Goal: Complete application form

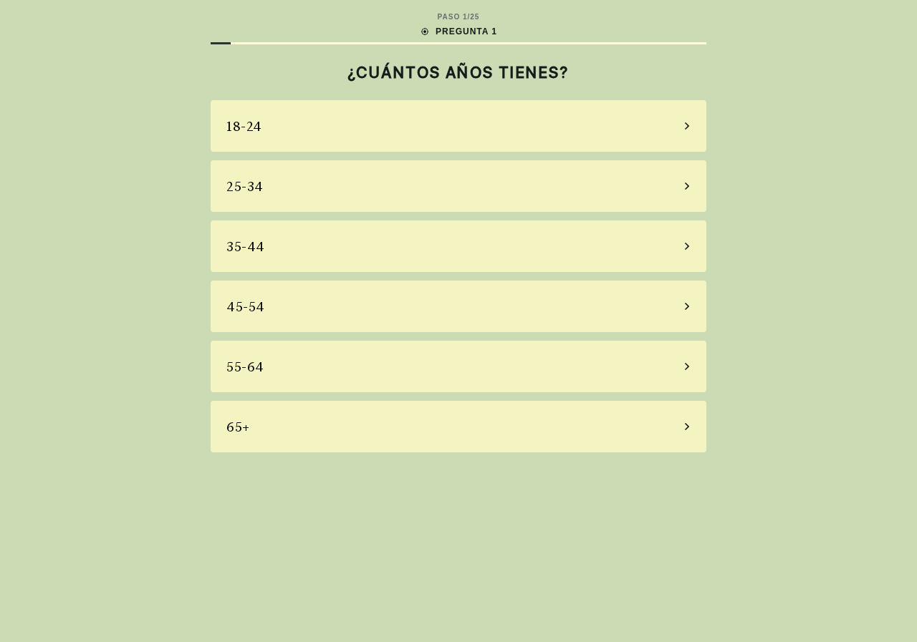
click at [319, 309] on div "45-54" at bounding box center [458, 307] width 495 height 52
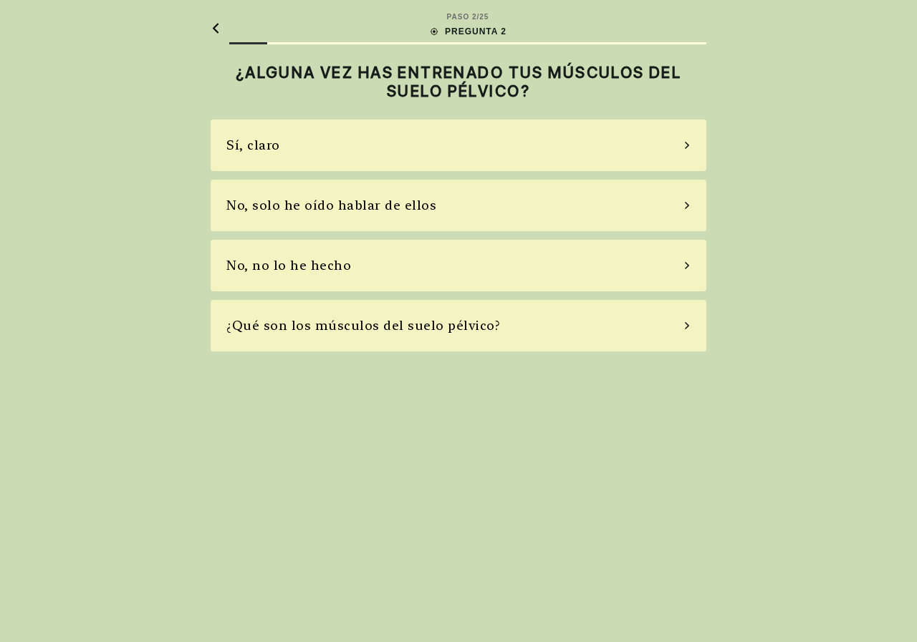
click at [394, 214] on div "No, solo he oído hablar de ellos" at bounding box center [331, 204] width 210 height 19
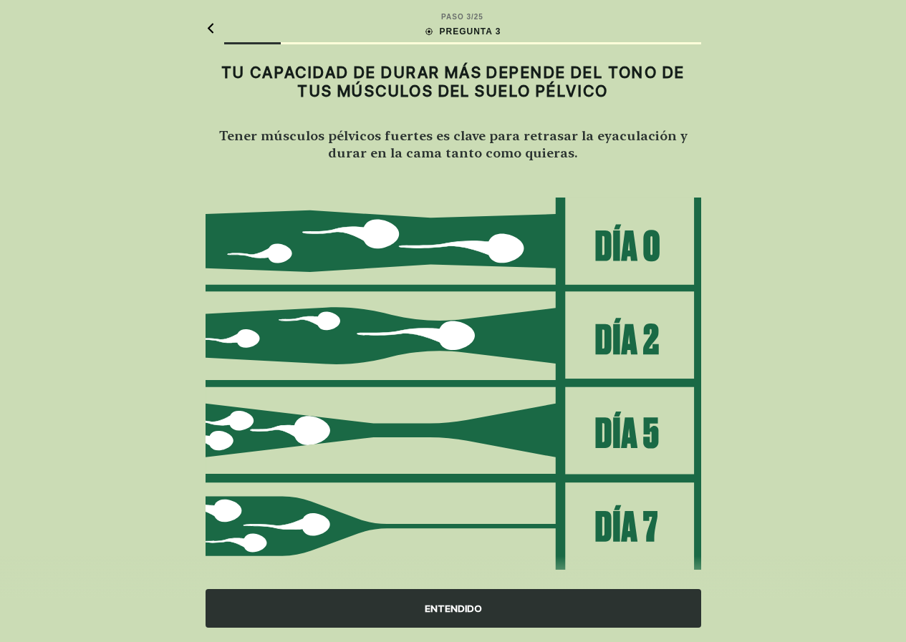
scroll to position [26, 0]
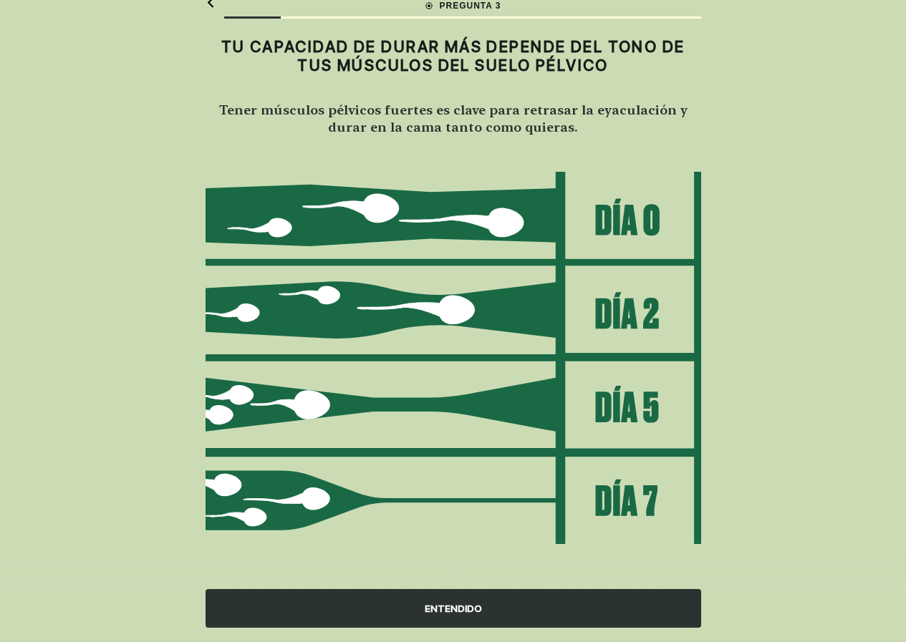
click at [405, 606] on div "ENTENDIDO" at bounding box center [453, 608] width 495 height 39
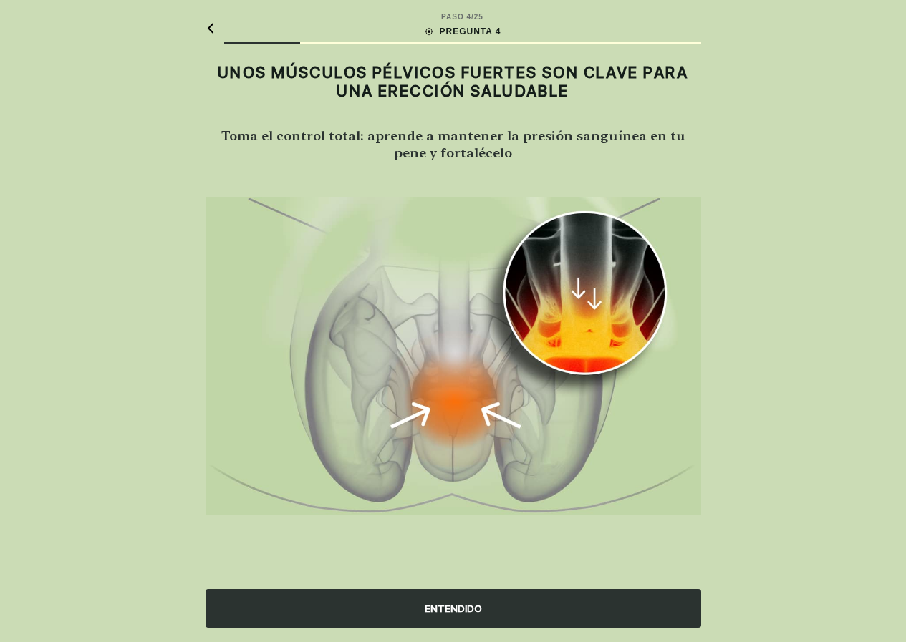
scroll to position [0, 0]
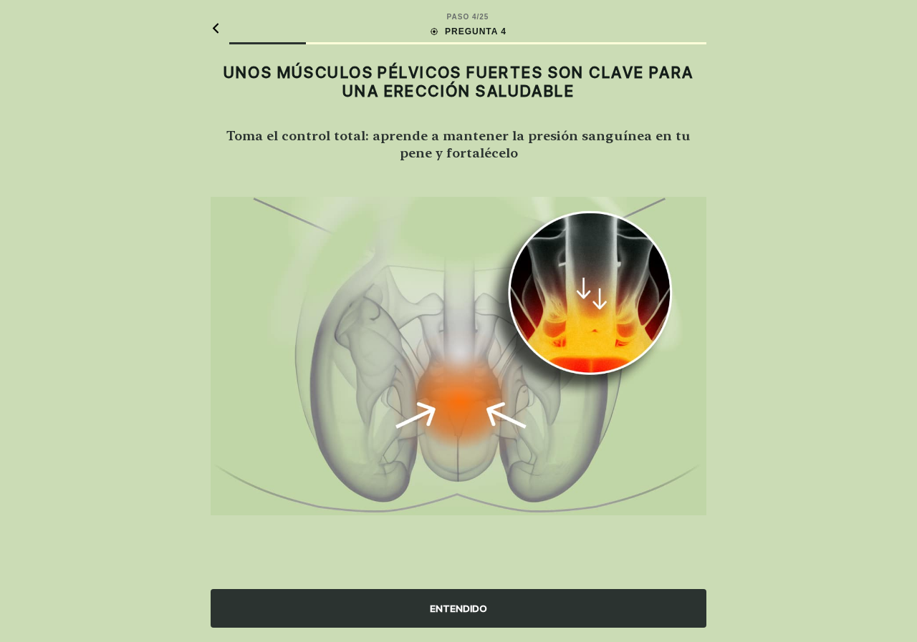
click at [435, 606] on div "ENTENDIDO" at bounding box center [458, 608] width 495 height 39
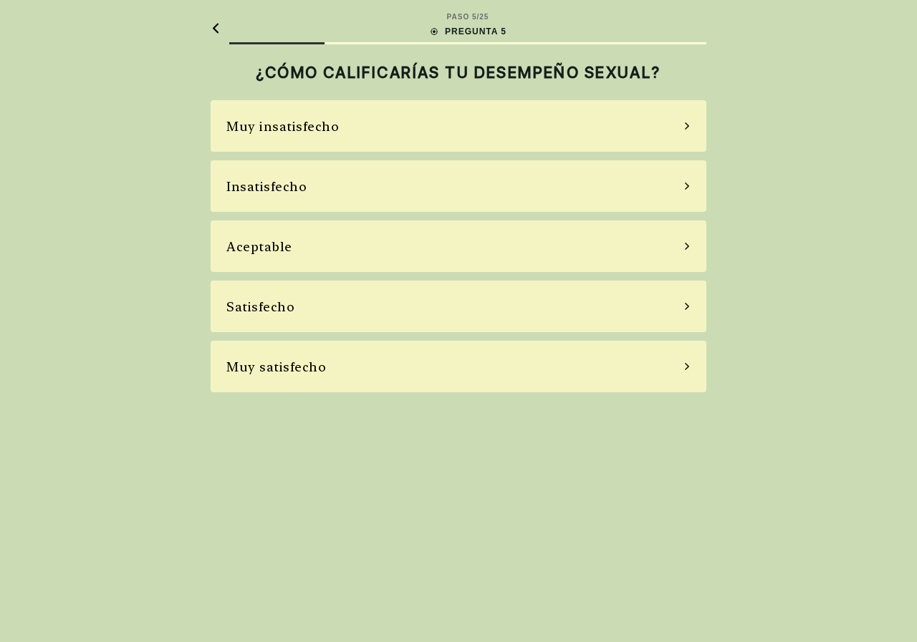
click at [459, 121] on div "Muy insatisfecho" at bounding box center [458, 126] width 495 height 52
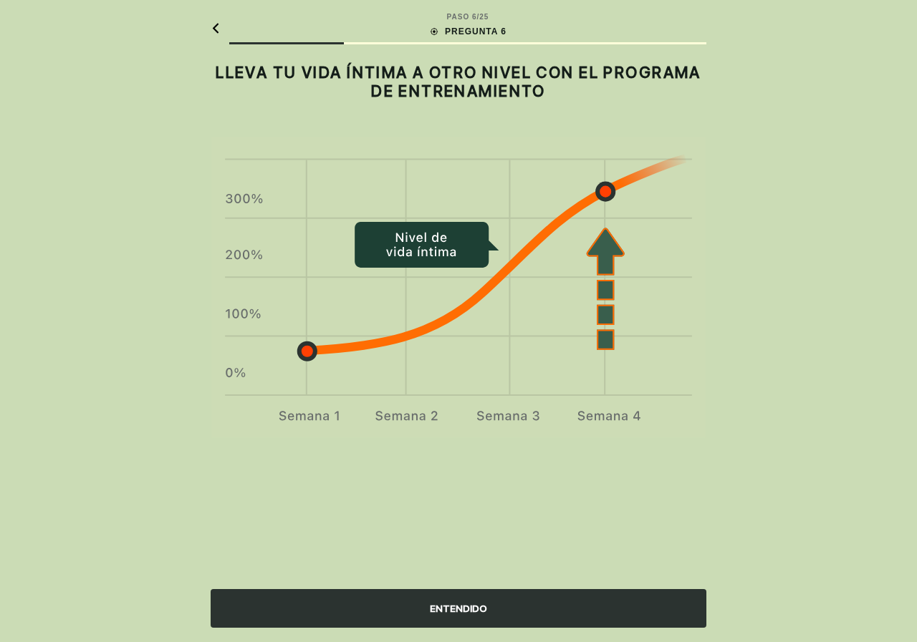
click at [465, 613] on div "ENTENDIDO" at bounding box center [458, 608] width 495 height 39
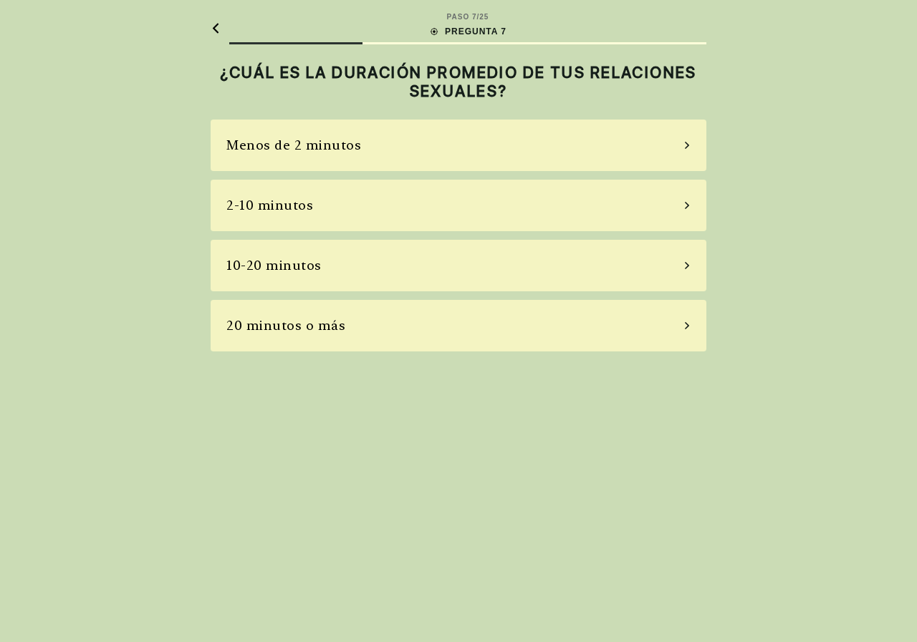
click at [657, 146] on div "Menos de 2 minutos" at bounding box center [458, 146] width 495 height 52
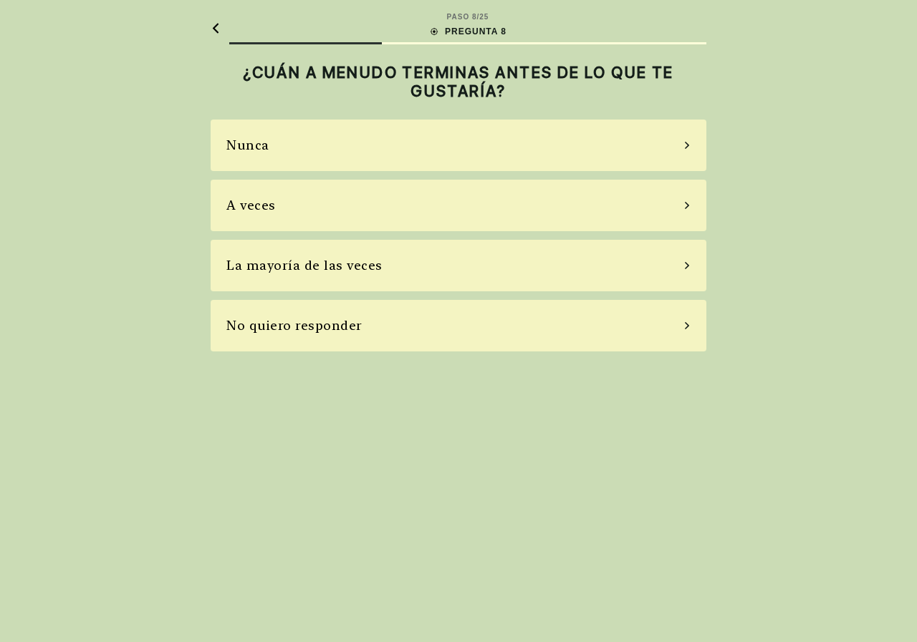
click at [657, 148] on div "Nunca" at bounding box center [458, 146] width 495 height 52
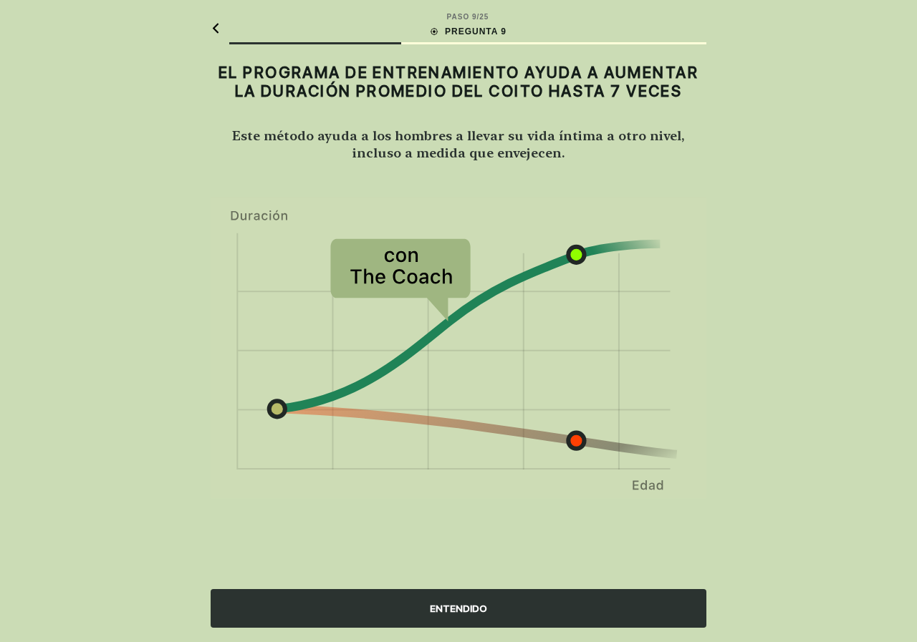
click at [429, 620] on div "ENTENDIDO" at bounding box center [458, 608] width 495 height 39
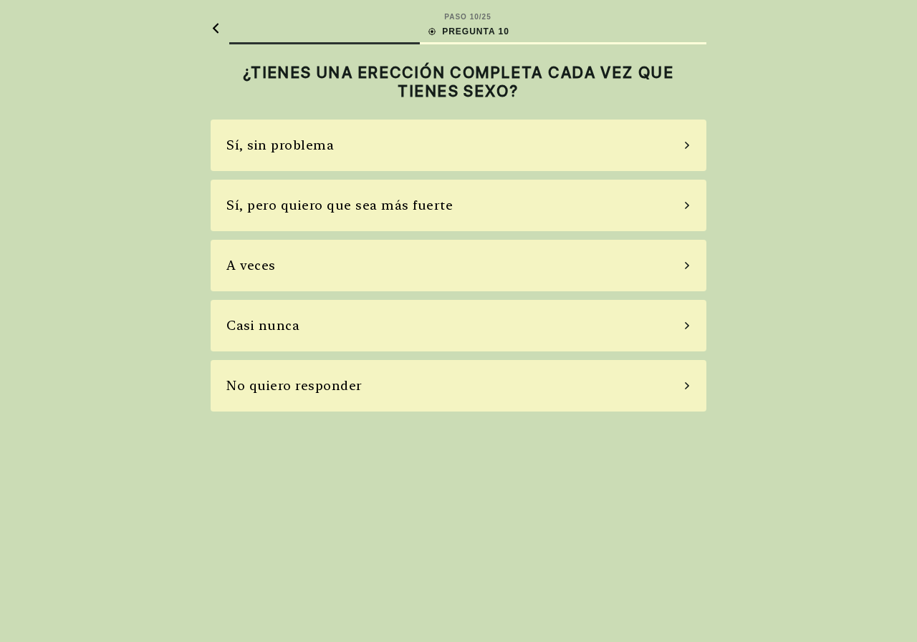
click at [407, 339] on div "Casi nunca" at bounding box center [458, 326] width 495 height 52
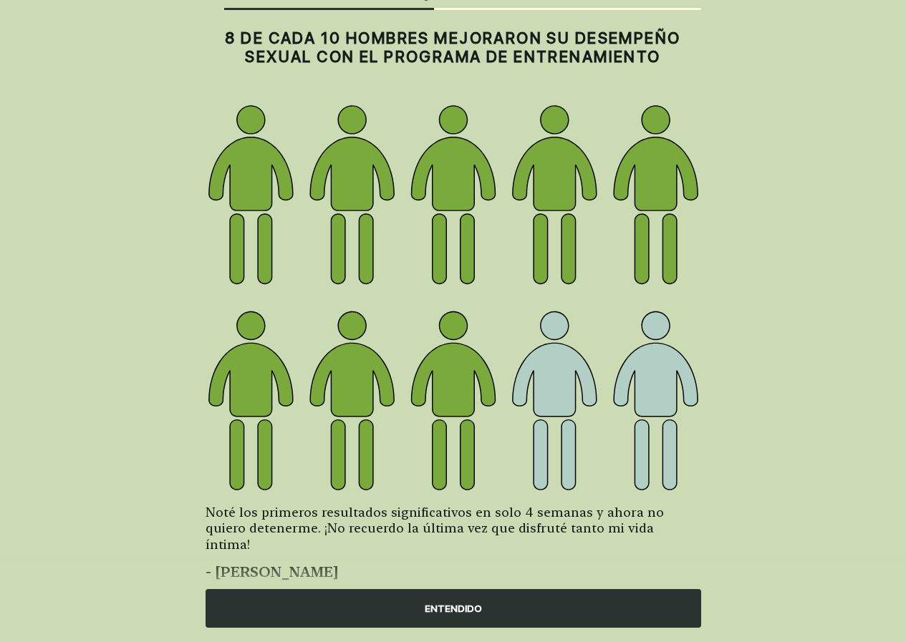
scroll to position [54, 0]
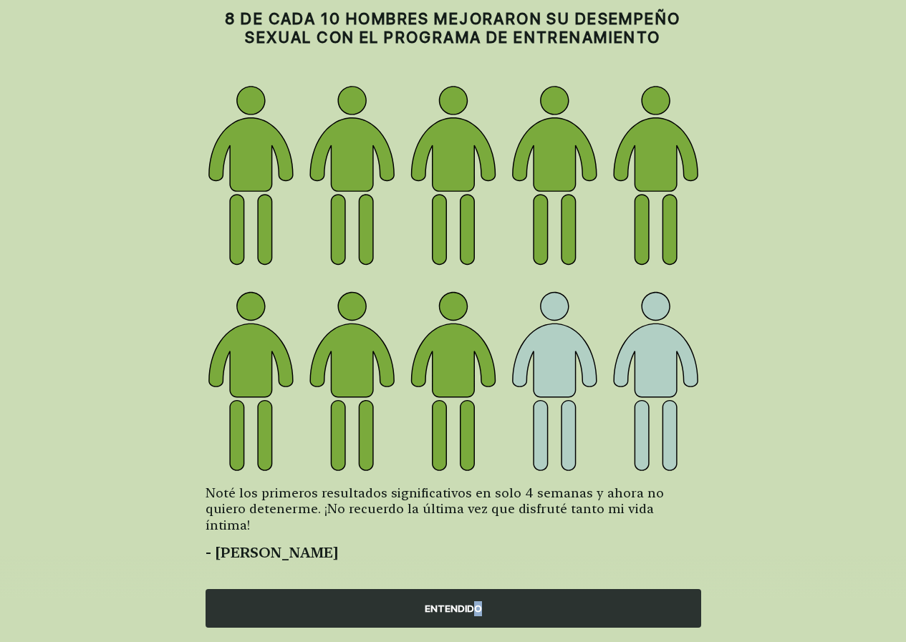
click at [478, 607] on div "ENTENDIDO" at bounding box center [453, 608] width 495 height 39
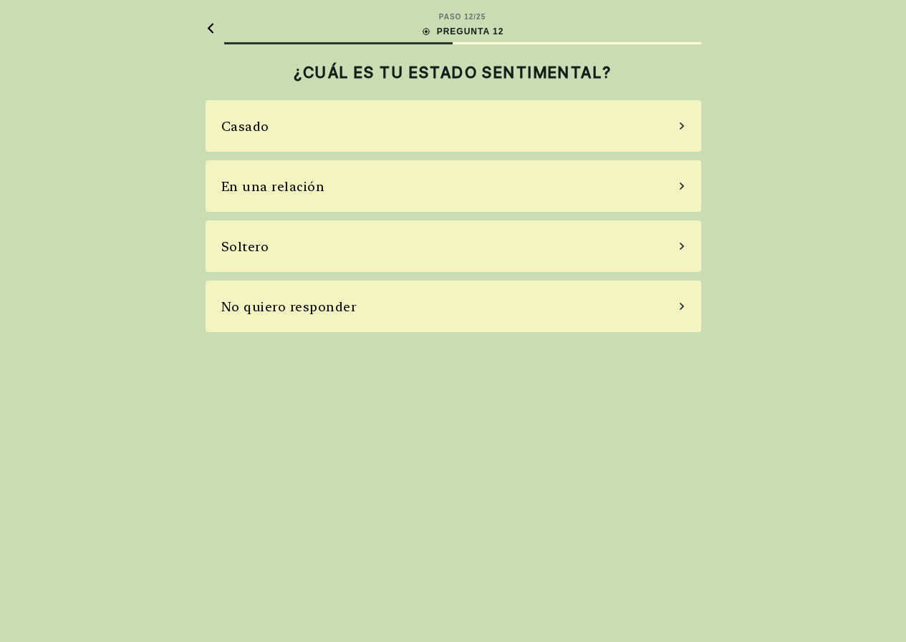
scroll to position [0, 0]
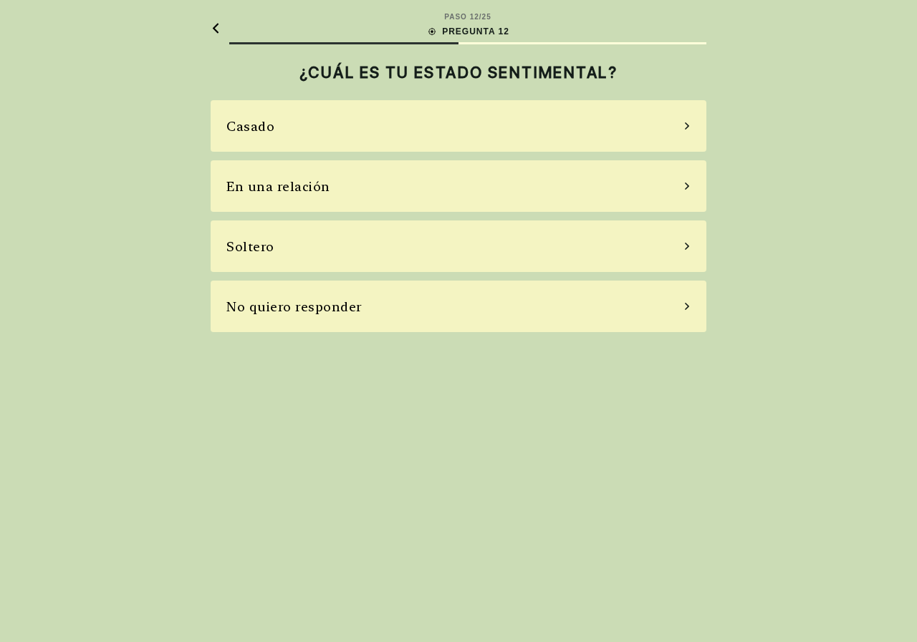
click at [677, 242] on div "Soltero" at bounding box center [458, 247] width 495 height 52
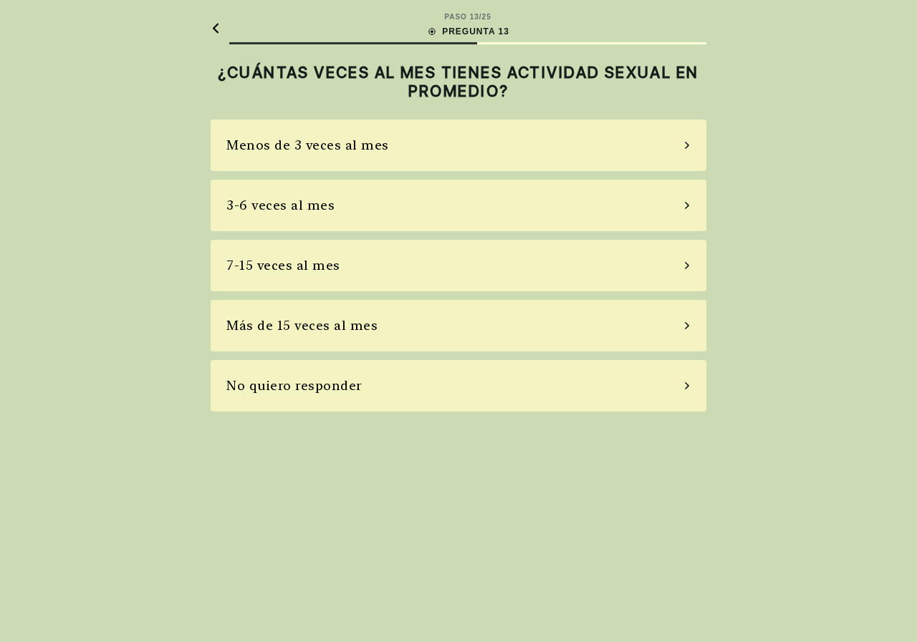
click at [506, 394] on div "No quiero responder" at bounding box center [458, 386] width 495 height 52
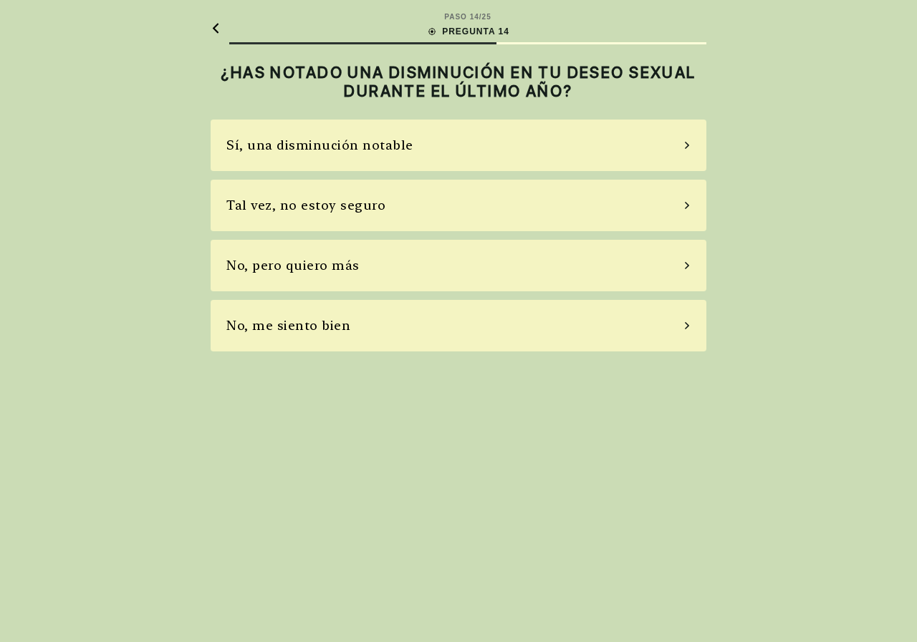
click at [548, 135] on div "Sí, una disminución notable" at bounding box center [458, 146] width 495 height 52
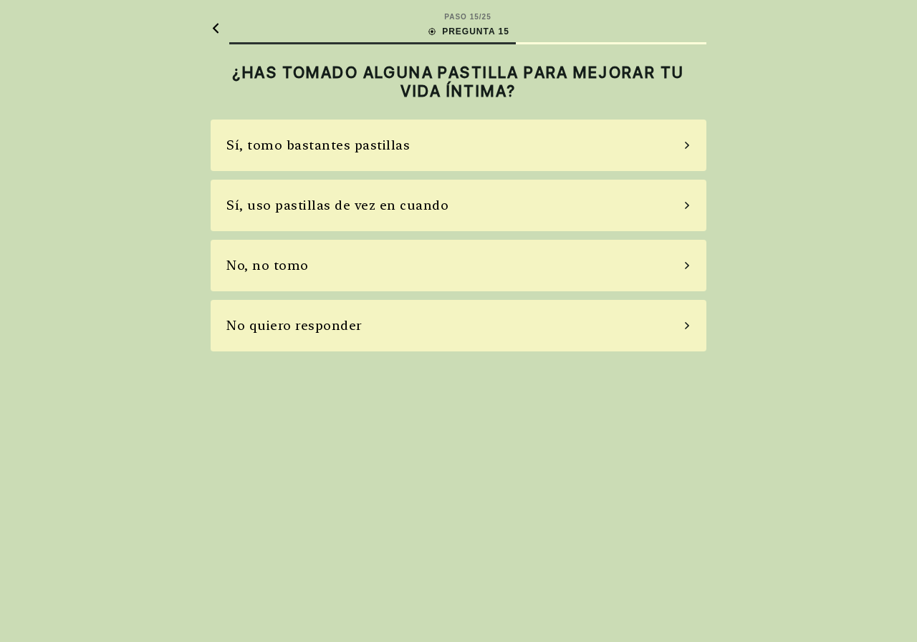
click at [453, 253] on div "No, no tomo" at bounding box center [458, 266] width 495 height 52
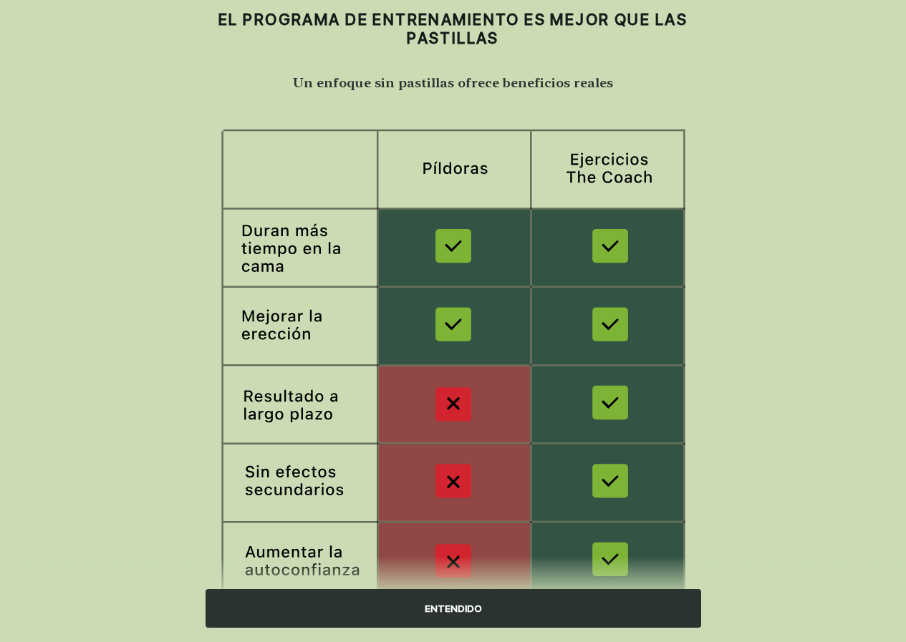
scroll to position [117, 0]
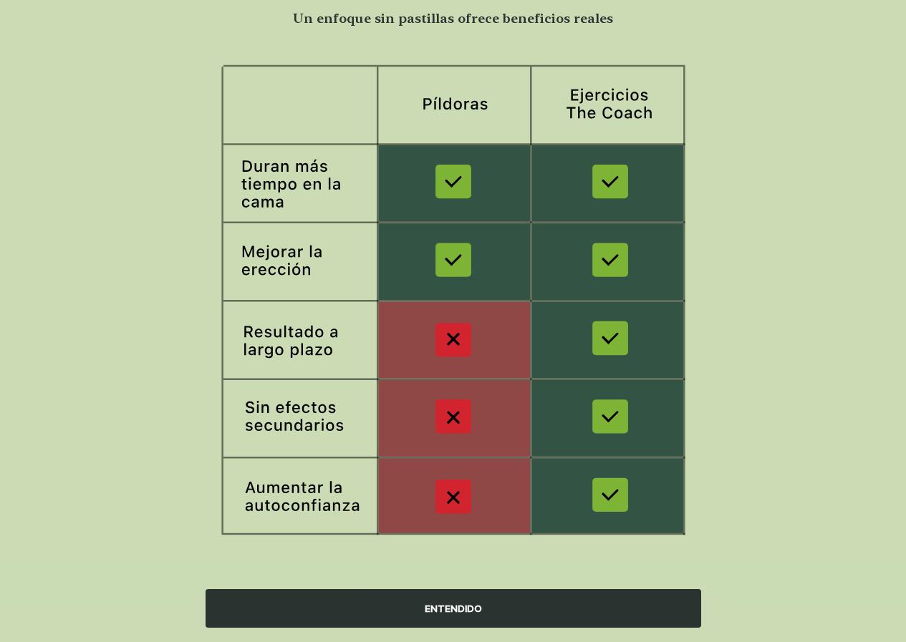
click at [461, 597] on div "ENTENDIDO" at bounding box center [453, 608] width 495 height 39
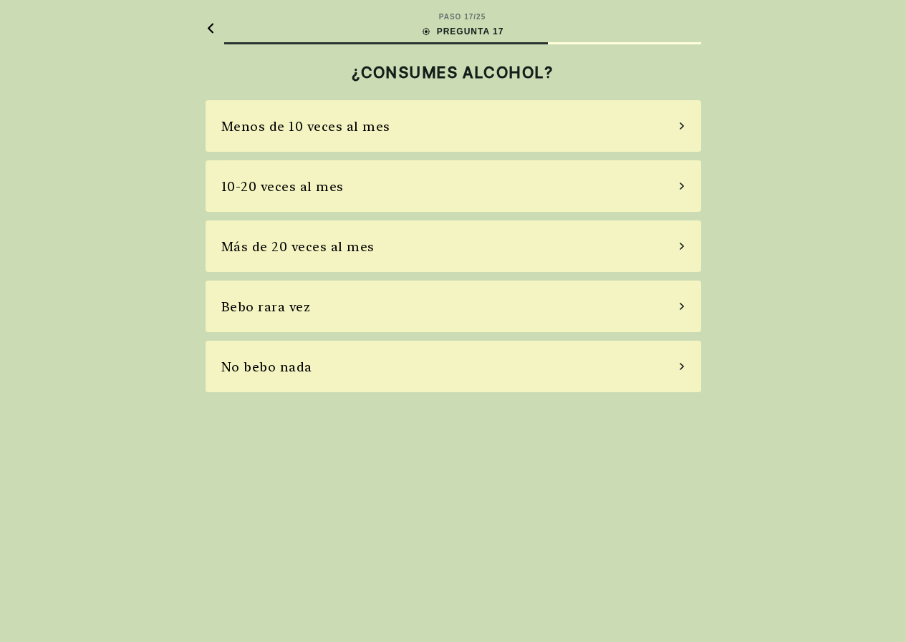
scroll to position [0, 0]
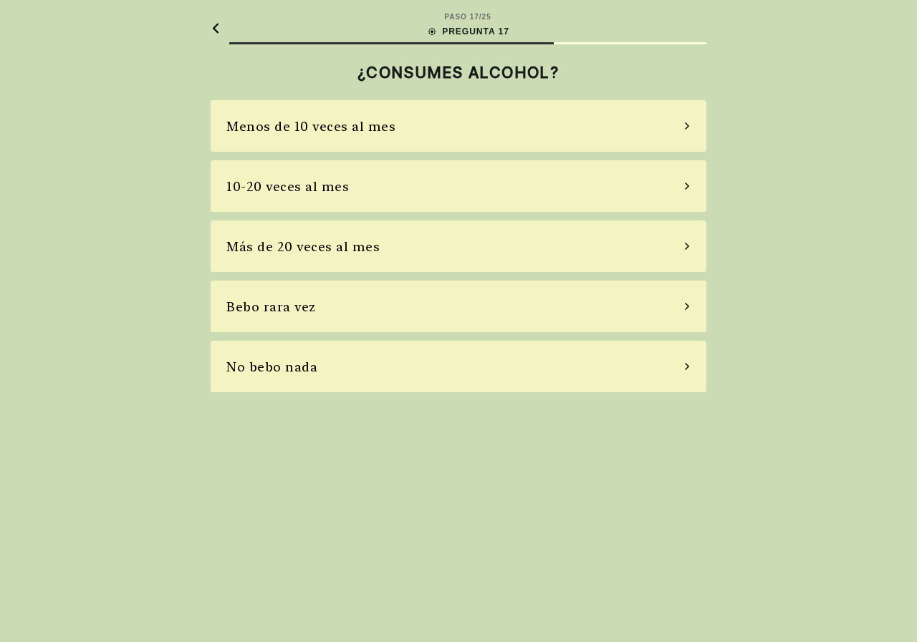
click at [436, 369] on div "No bebo nada" at bounding box center [458, 367] width 495 height 52
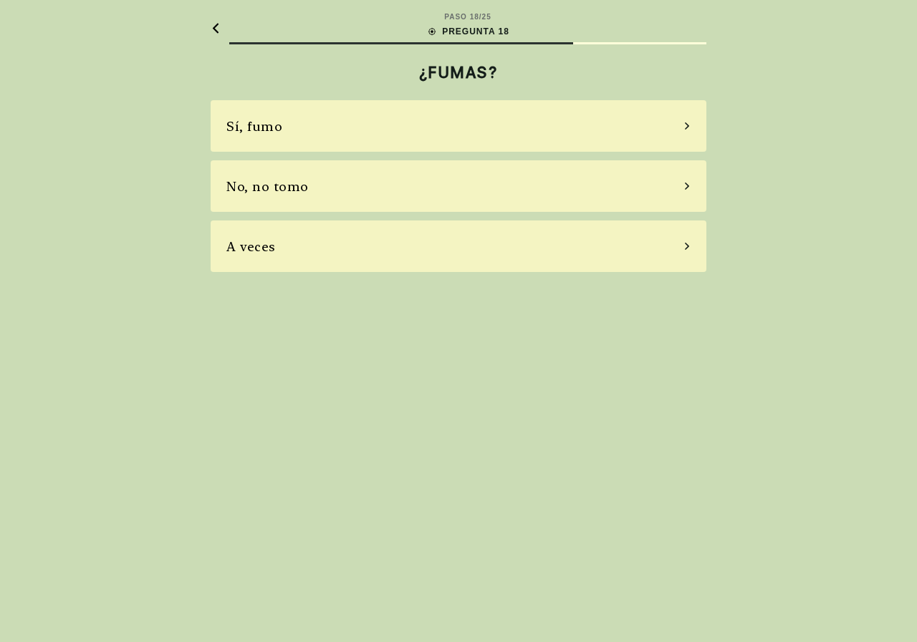
click at [442, 187] on div "No, no tomo" at bounding box center [458, 186] width 495 height 52
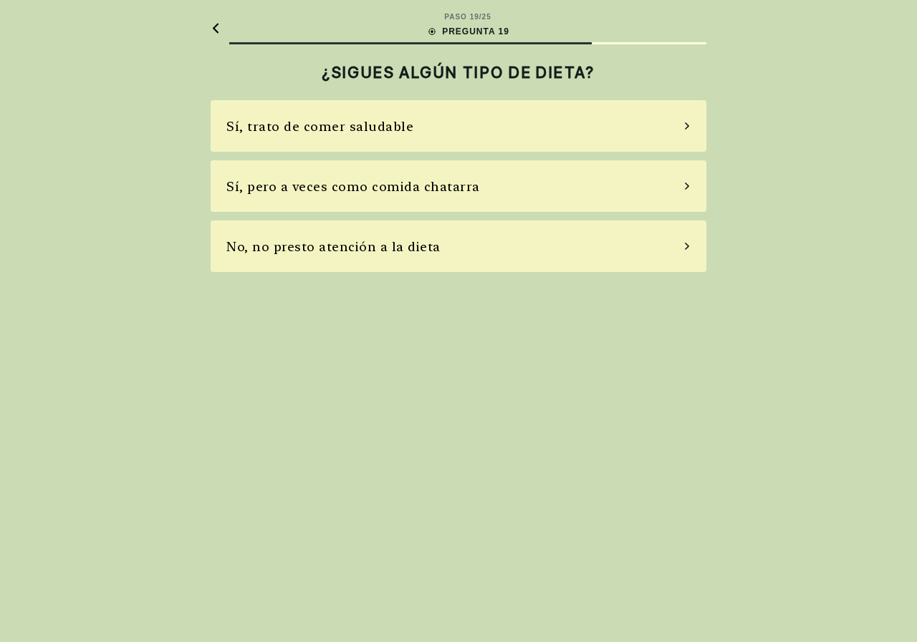
click at [591, 131] on div "Sí, trato de comer saludable" at bounding box center [458, 126] width 495 height 52
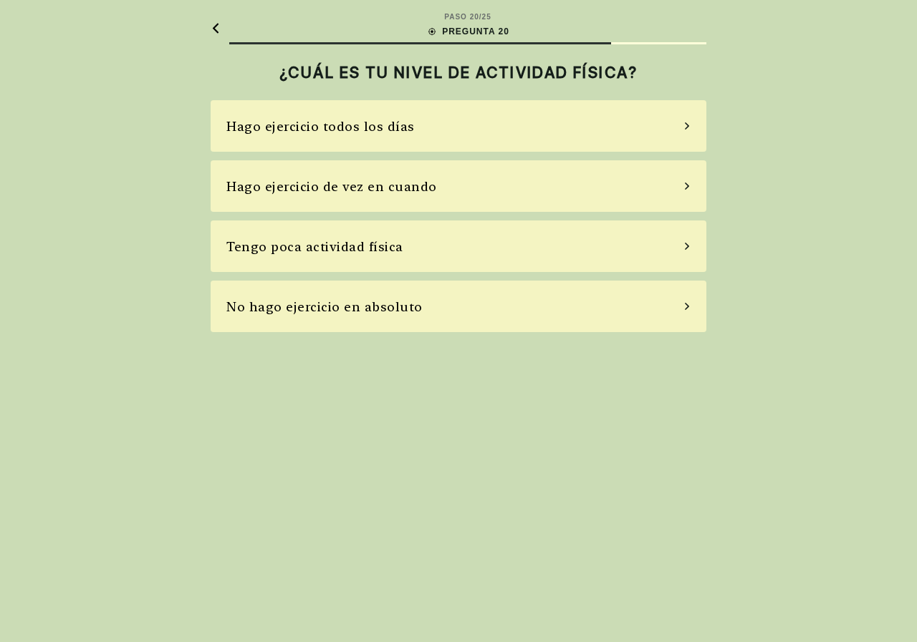
click at [664, 119] on div "Hago ejercicio todos los días" at bounding box center [458, 126] width 495 height 52
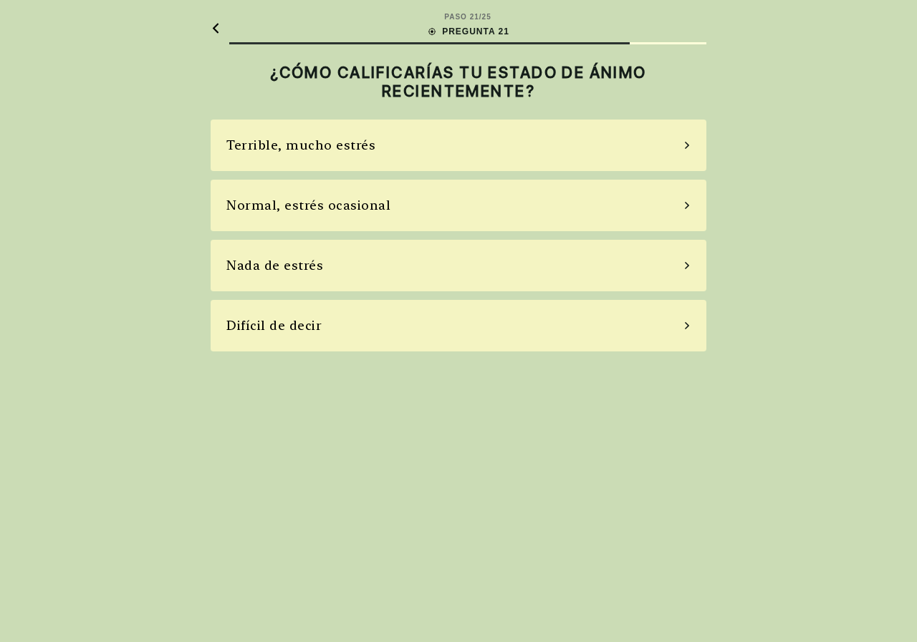
click at [467, 142] on div "Terrible, mucho estrés" at bounding box center [458, 146] width 495 height 52
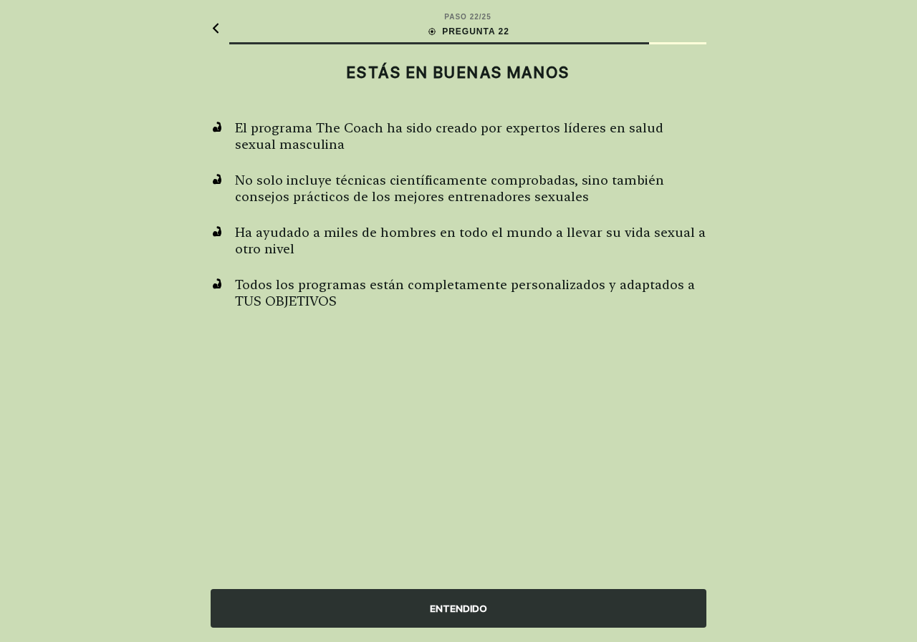
click at [455, 609] on div "ENTENDIDO" at bounding box center [458, 608] width 495 height 39
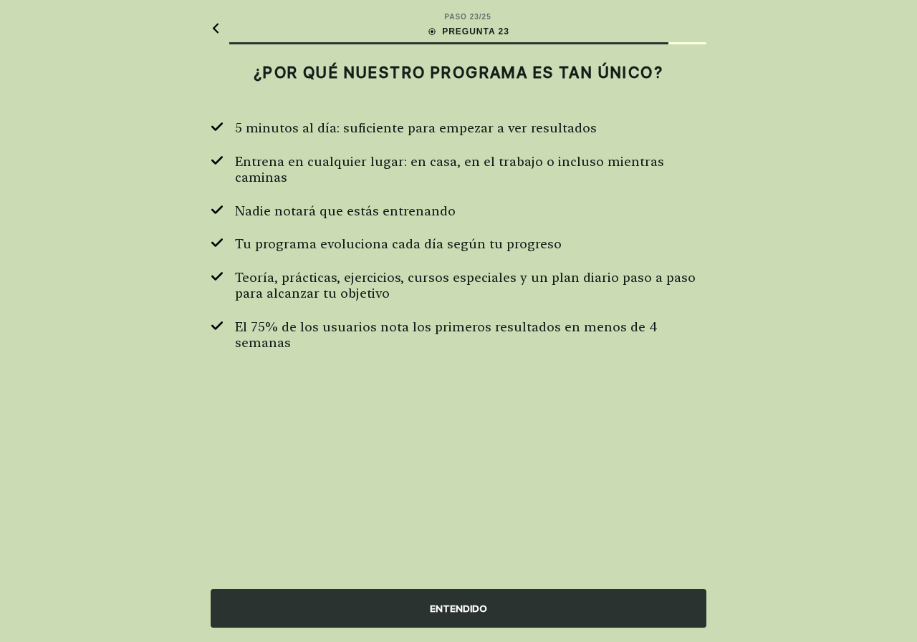
click at [424, 609] on div "ENTENDIDO" at bounding box center [458, 608] width 495 height 39
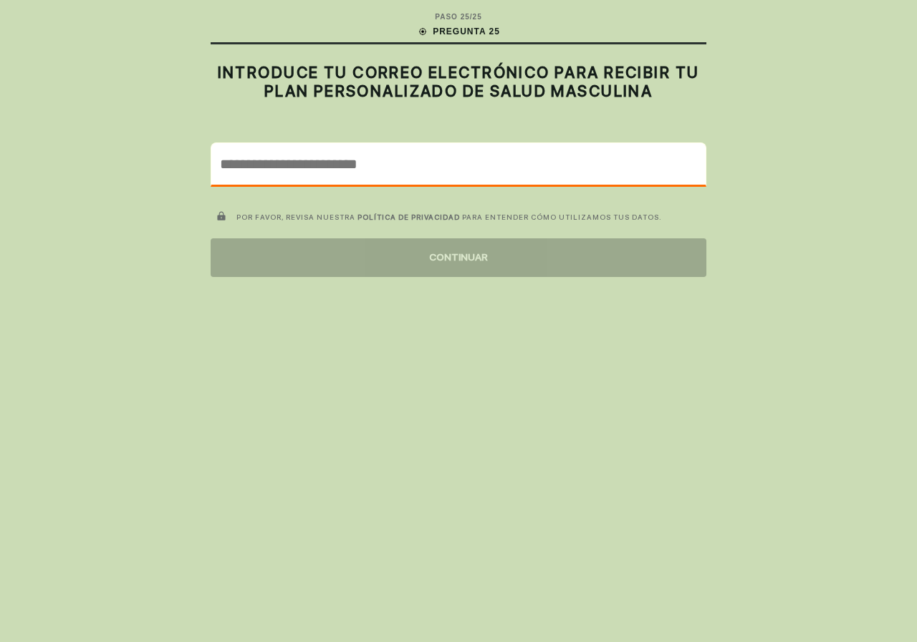
click at [454, 161] on input "email" at bounding box center [458, 164] width 494 height 42
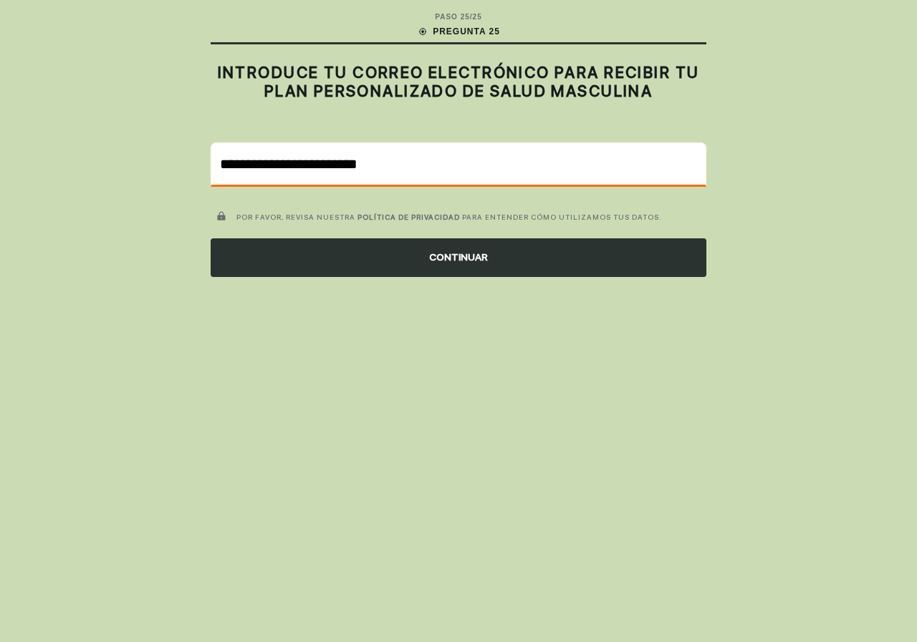
type input "**********"
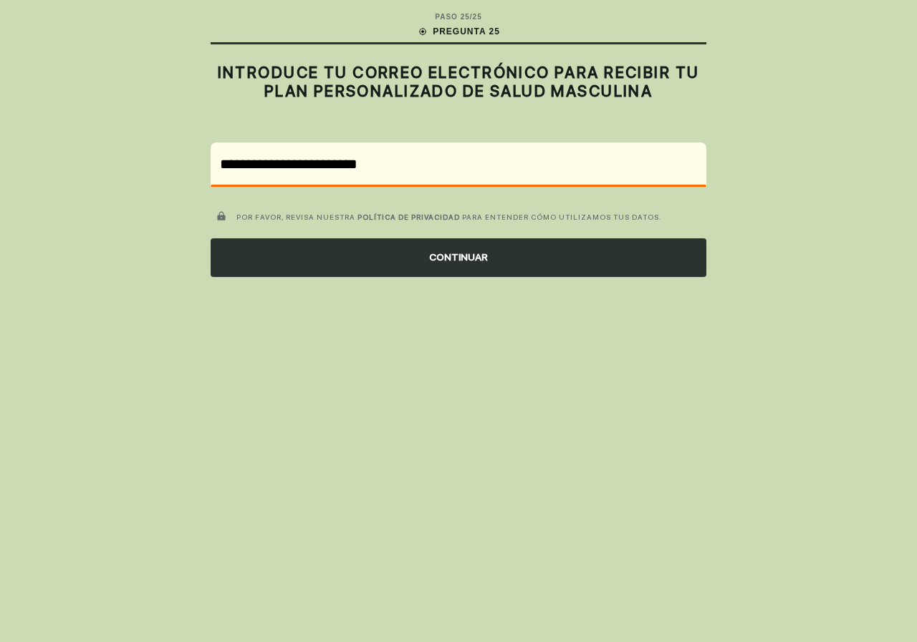
click at [395, 256] on div "CONTINUAR" at bounding box center [458, 257] width 495 height 39
